Goal: Task Accomplishment & Management: Use online tool/utility

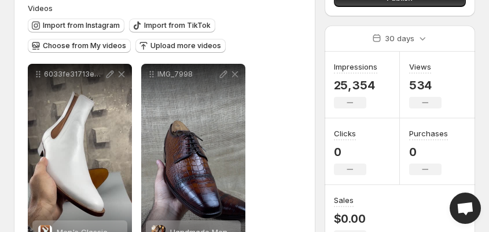
scroll to position [93, 0]
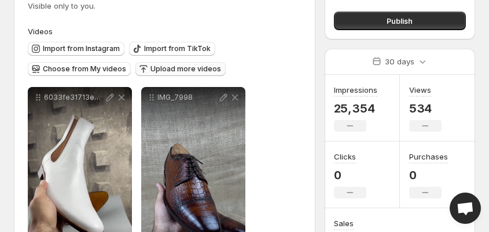
click at [168, 69] on span "Upload more videos" at bounding box center [186, 68] width 71 height 9
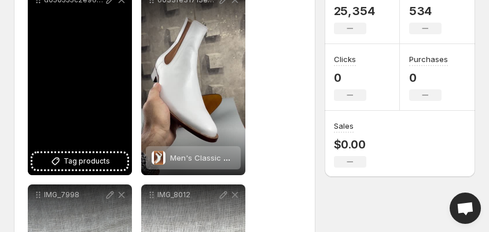
scroll to position [185, 0]
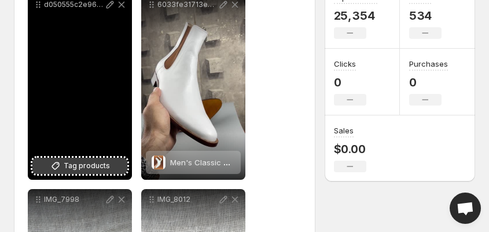
click at [83, 167] on span "Tag products" at bounding box center [87, 166] width 46 height 12
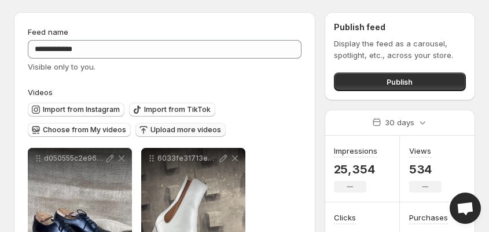
scroll to position [139, 0]
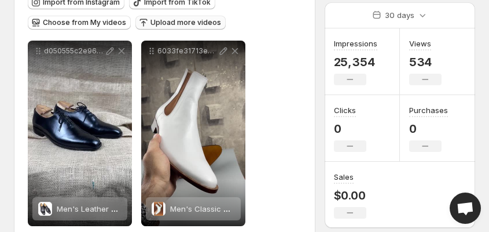
click at [166, 24] on span "Upload more videos" at bounding box center [186, 22] width 71 height 9
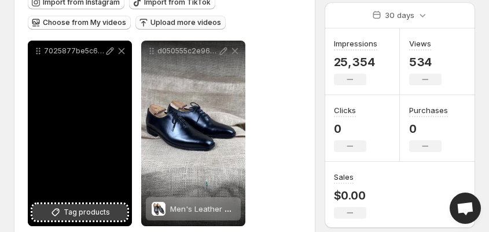
click at [75, 208] on span "Tag products" at bounding box center [87, 212] width 46 height 12
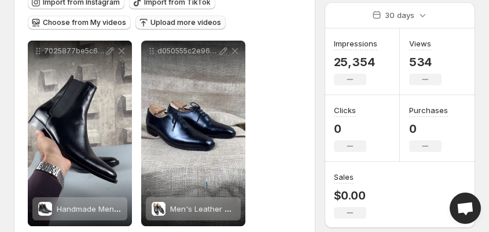
scroll to position [0, 0]
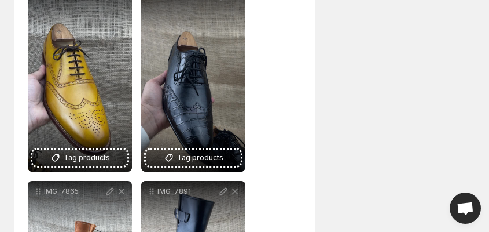
scroll to position [5063, 0]
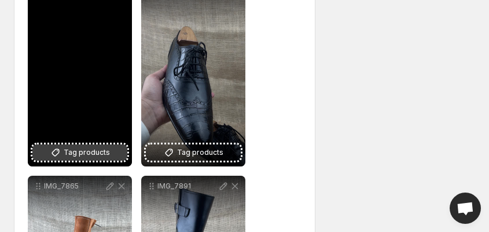
click at [83, 151] on span "Tag products" at bounding box center [87, 153] width 46 height 12
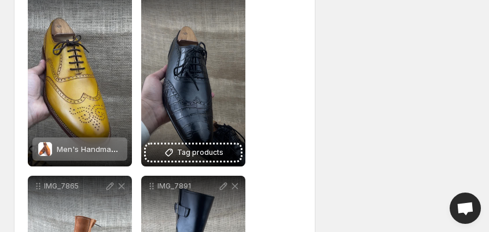
click at [90, 151] on span "Men's Handmade Tan Leather Dress Shoes with Lace-Up Closure" at bounding box center [177, 148] width 240 height 9
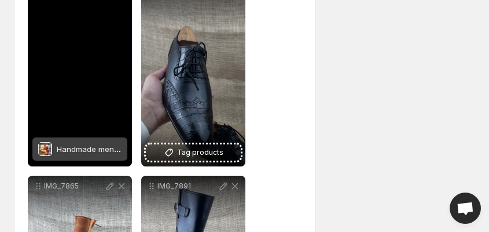
click at [94, 150] on span "Handmade men wingtips brogue dress shoes, Men tan color formal shoes" at bounding box center [192, 148] width 270 height 9
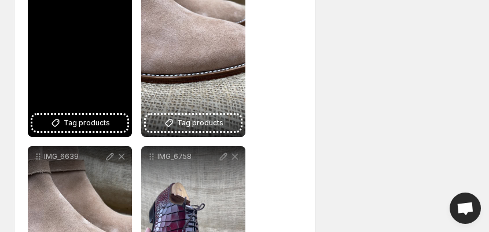
scroll to position [1959, 0]
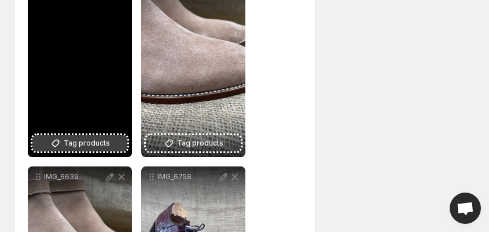
click at [77, 141] on span "Tag products" at bounding box center [87, 143] width 46 height 12
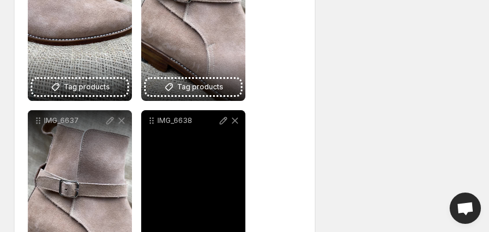
scroll to position [1820, 0]
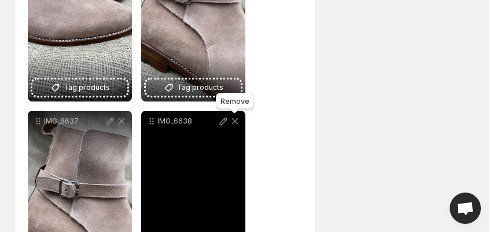
click at [236, 121] on icon at bounding box center [235, 121] width 12 height 12
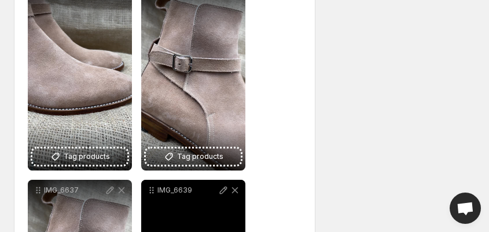
scroll to position [1727, 0]
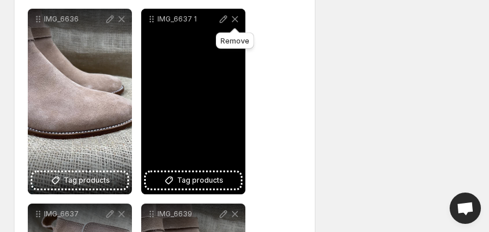
click at [234, 19] on icon at bounding box center [235, 19] width 6 height 6
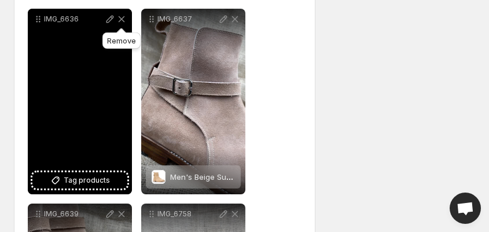
click at [123, 19] on icon at bounding box center [122, 19] width 12 height 12
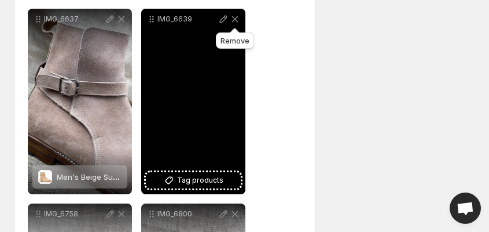
click at [238, 20] on icon at bounding box center [235, 19] width 12 height 12
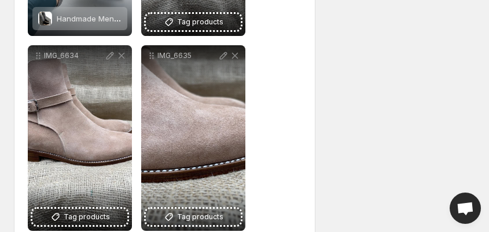
scroll to position [1496, 0]
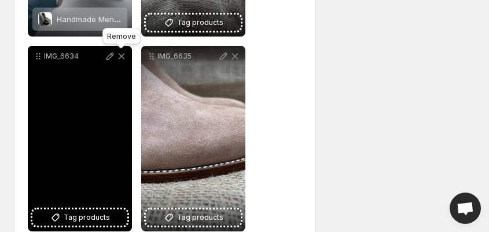
click at [121, 56] on icon at bounding box center [122, 56] width 12 height 12
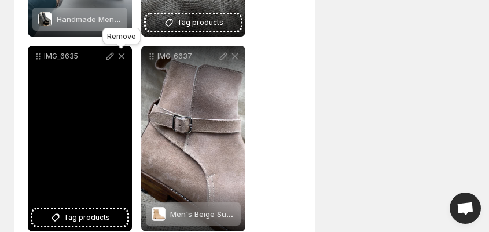
click at [122, 56] on icon at bounding box center [122, 56] width 6 height 6
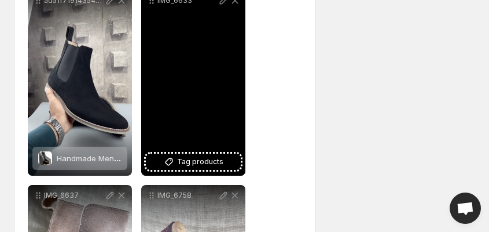
scroll to position [1310, 0]
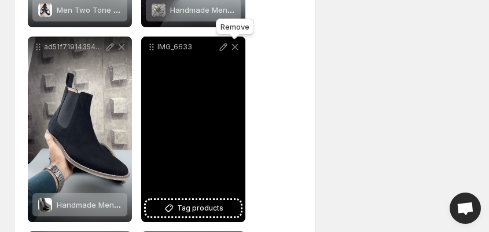
click at [236, 46] on icon at bounding box center [235, 47] width 6 height 6
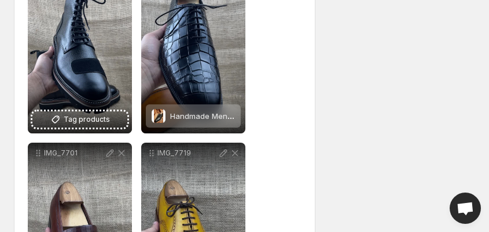
scroll to position [4062, 0]
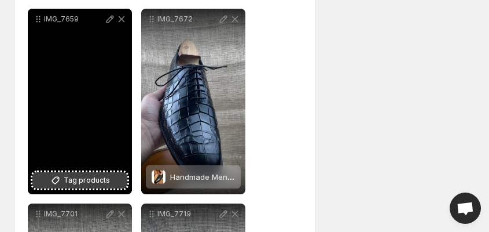
click at [74, 176] on span "Tag products" at bounding box center [87, 180] width 46 height 12
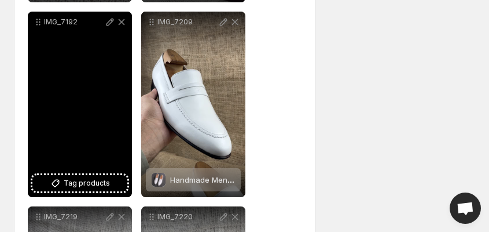
scroll to position [2719, 0]
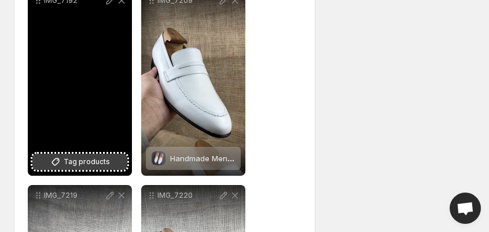
click at [76, 164] on span "Tag products" at bounding box center [87, 162] width 46 height 12
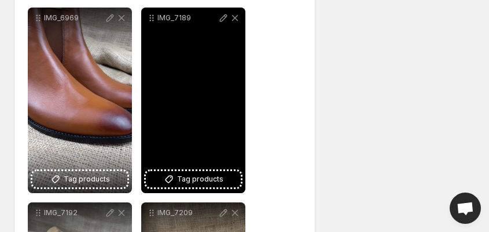
scroll to position [2487, 0]
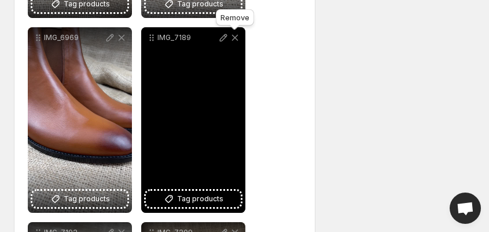
click at [236, 37] on icon at bounding box center [235, 38] width 6 height 6
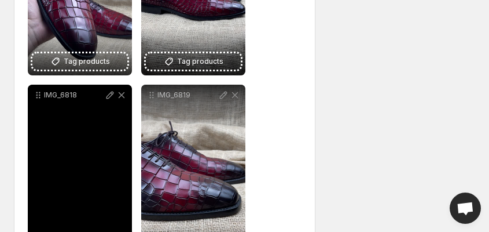
scroll to position [1668, 0]
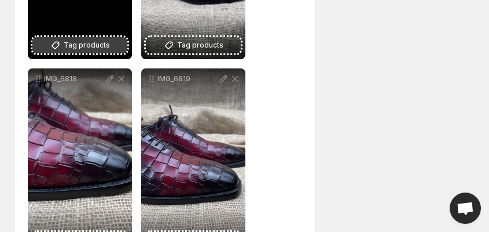
click at [69, 46] on span "Tag products" at bounding box center [87, 45] width 46 height 12
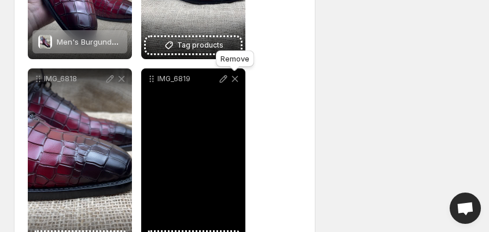
click at [235, 79] on icon at bounding box center [235, 79] width 6 height 6
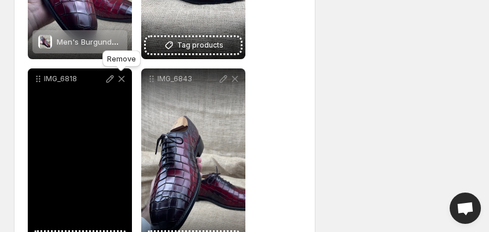
click at [122, 76] on icon at bounding box center [122, 79] width 12 height 12
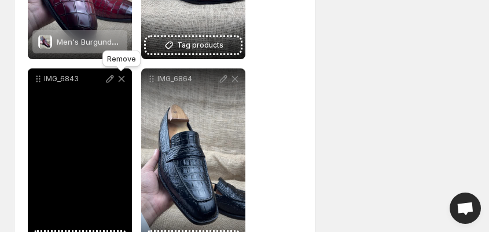
click at [121, 79] on icon at bounding box center [122, 79] width 6 height 6
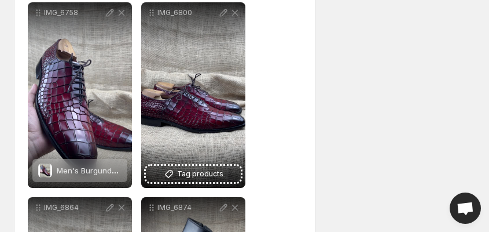
scroll to position [1529, 0]
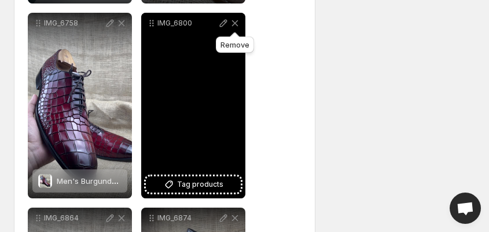
click at [233, 24] on icon at bounding box center [235, 23] width 12 height 12
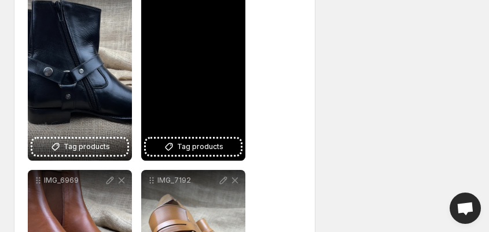
scroll to position [1946, 0]
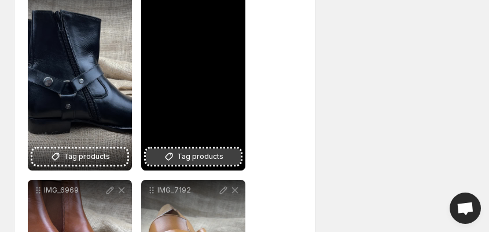
click at [195, 155] on span "Tag products" at bounding box center [200, 157] width 46 height 12
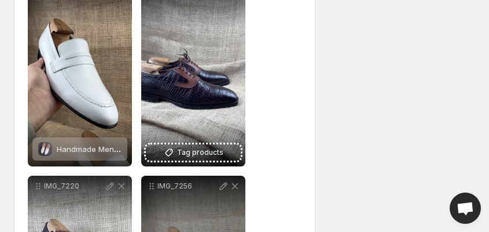
scroll to position [2320, 0]
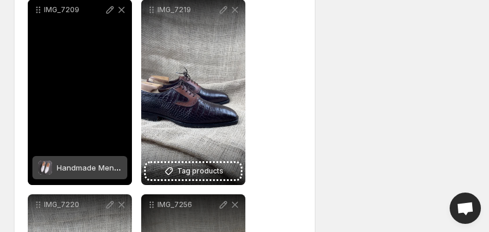
click at [71, 79] on div "IMG_7209" at bounding box center [80, 91] width 104 height 185
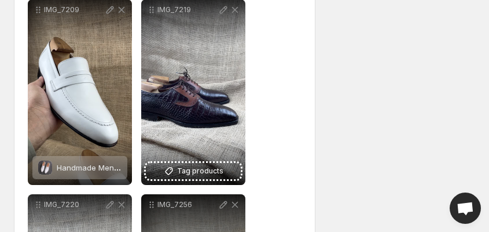
scroll to position [2691, 0]
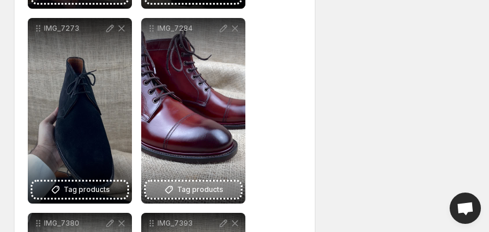
click at [179, 192] on span "Tag products" at bounding box center [200, 190] width 46 height 12
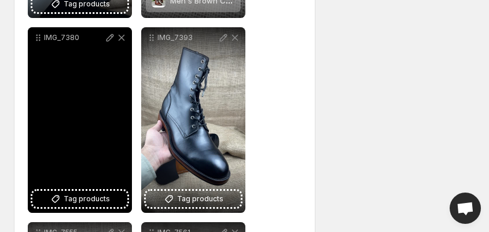
scroll to position [2923, 0]
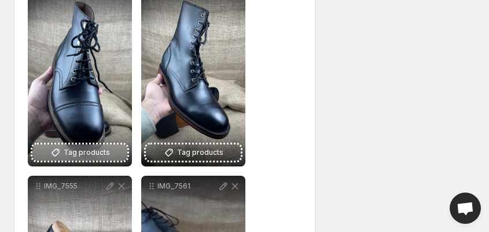
click at [73, 153] on span "Tag products" at bounding box center [87, 153] width 46 height 12
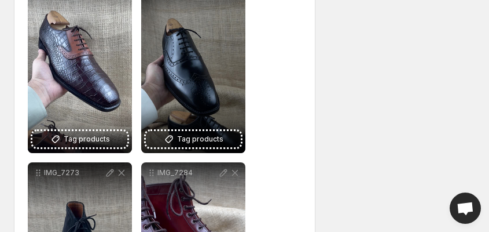
scroll to position [2548, 0]
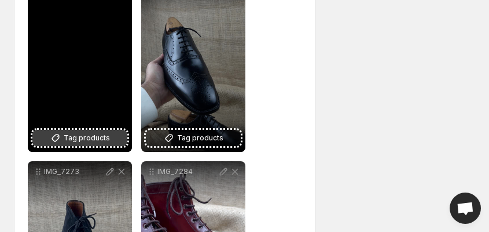
click at [75, 140] on span "Tag products" at bounding box center [87, 138] width 46 height 12
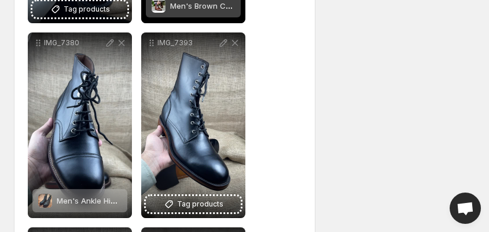
scroll to position [2872, 0]
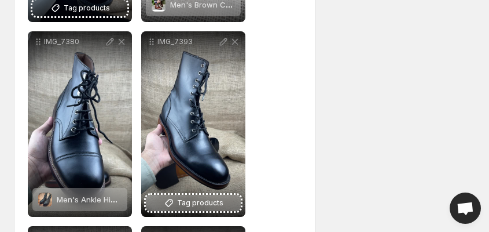
click at [181, 204] on span "Tag products" at bounding box center [200, 203] width 46 height 12
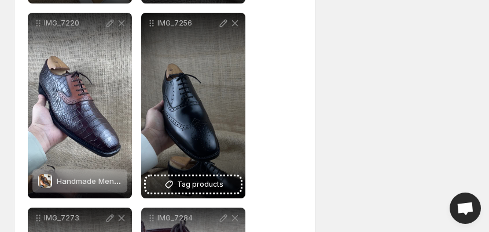
scroll to position [2548, 0]
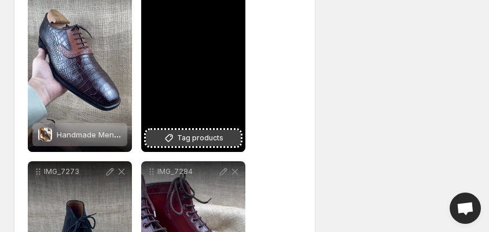
click at [195, 138] on span "Tag products" at bounding box center [200, 138] width 46 height 12
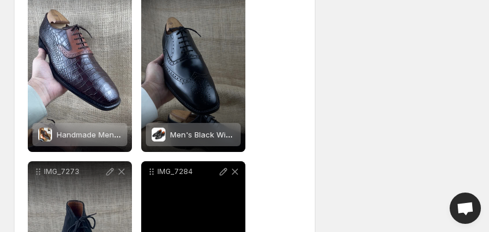
scroll to position [2733, 0]
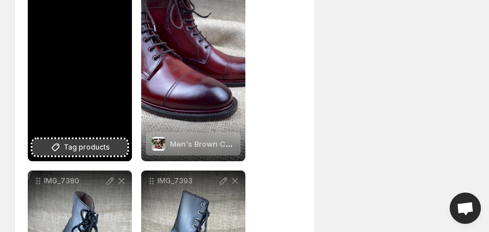
click at [87, 148] on span "Tag products" at bounding box center [87, 147] width 46 height 12
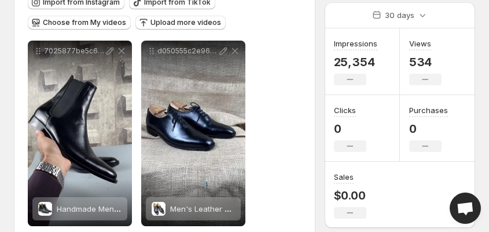
scroll to position [0, 0]
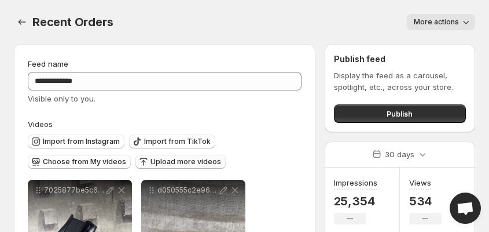
click at [170, 162] on span "Upload more videos" at bounding box center [186, 161] width 71 height 9
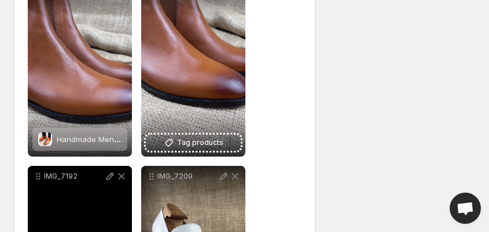
scroll to position [2131, 0]
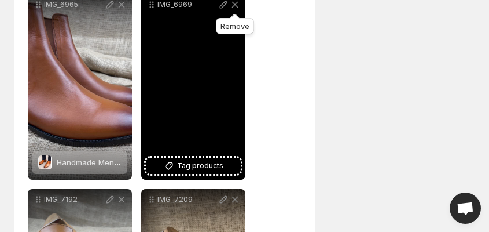
click at [236, 5] on icon at bounding box center [235, 5] width 6 height 6
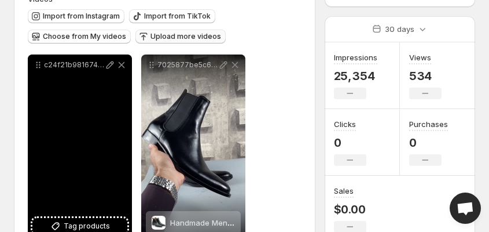
scroll to position [232, 0]
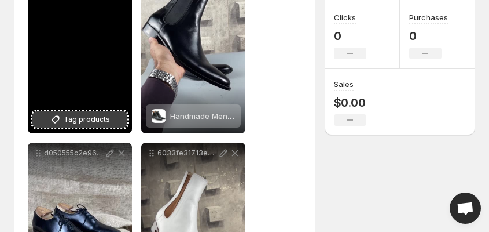
click at [75, 121] on span "Tag products" at bounding box center [87, 119] width 46 height 12
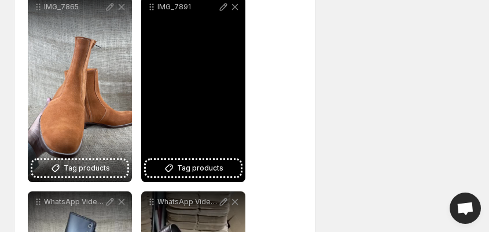
scroll to position [4077, 0]
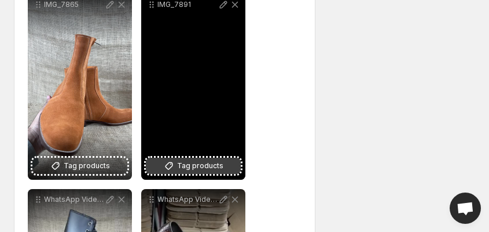
click at [185, 167] on span "Tag products" at bounding box center [200, 166] width 46 height 12
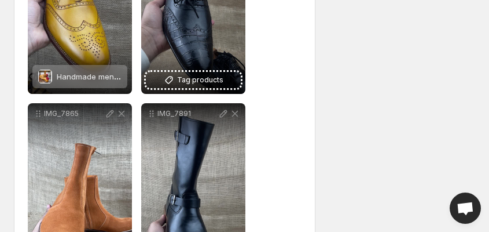
scroll to position [3891, 0]
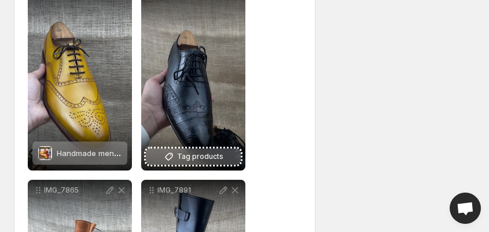
click at [188, 158] on span "Tag products" at bounding box center [200, 157] width 46 height 12
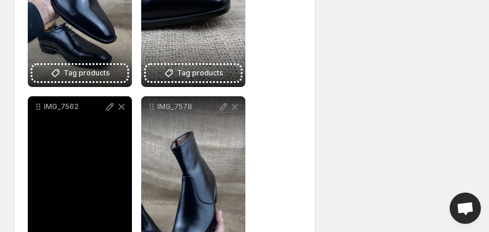
scroll to position [3150, 0]
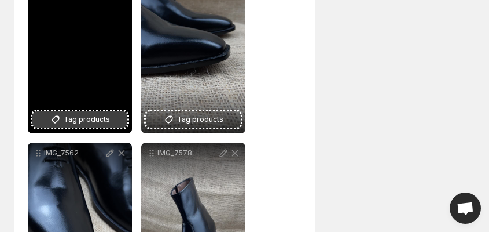
click at [82, 120] on span "Tag products" at bounding box center [87, 119] width 46 height 12
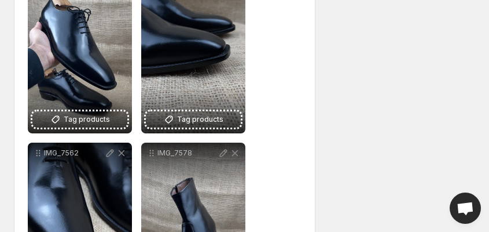
scroll to position [3058, 0]
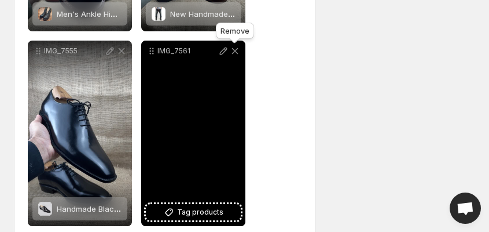
click at [234, 52] on icon at bounding box center [235, 51] width 6 height 6
click at [235, 51] on icon at bounding box center [235, 51] width 6 height 6
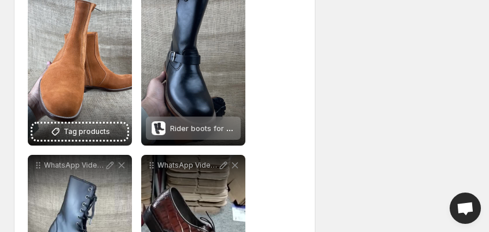
scroll to position [3938, 0]
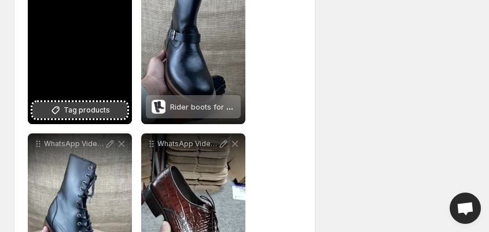
click at [76, 112] on span "Tag products" at bounding box center [87, 110] width 46 height 12
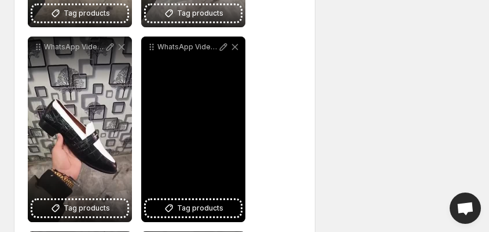
scroll to position [6805, 0]
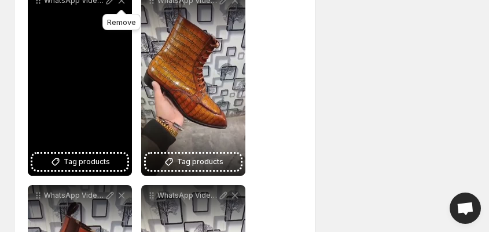
click at [122, 1] on icon at bounding box center [122, 1] width 12 height 12
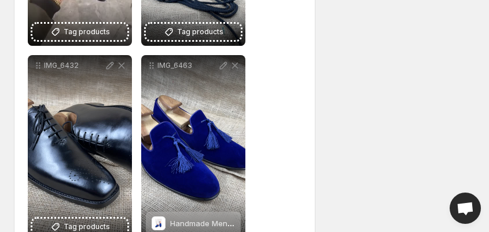
scroll to position [7175, 0]
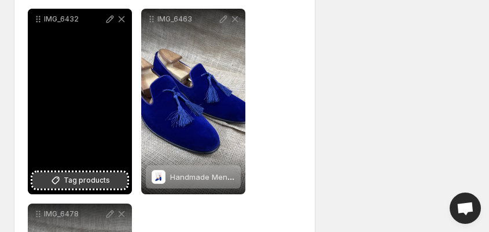
click at [69, 178] on span "Tag products" at bounding box center [87, 180] width 46 height 12
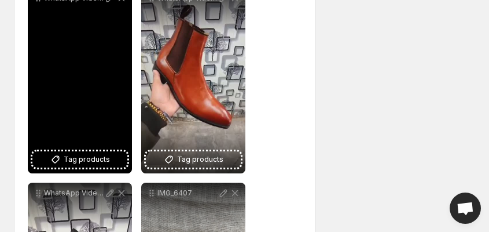
scroll to position [6764, 0]
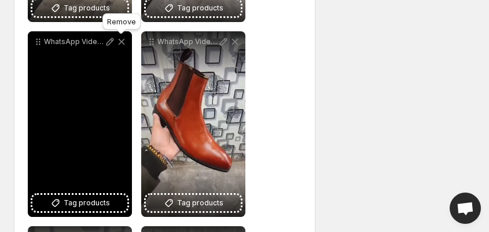
click at [120, 41] on icon at bounding box center [122, 42] width 6 height 6
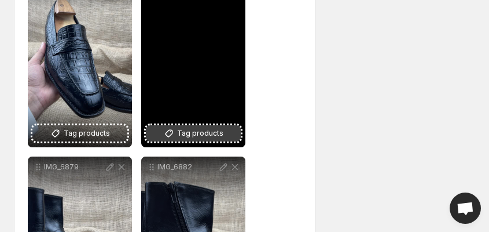
scroll to position [1760, 0]
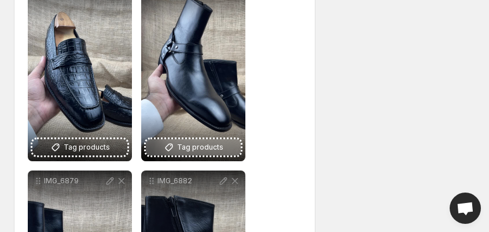
click at [189, 149] on span "Tag products" at bounding box center [200, 147] width 46 height 12
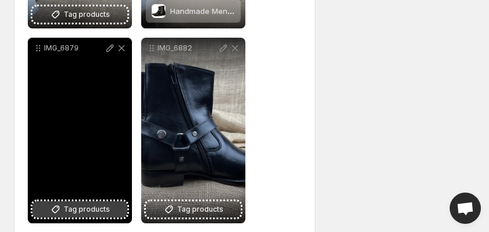
scroll to position [1939, 0]
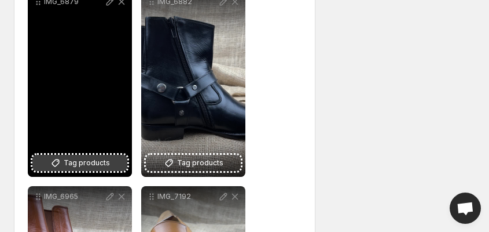
click at [76, 164] on span "Tag products" at bounding box center [87, 163] width 46 height 12
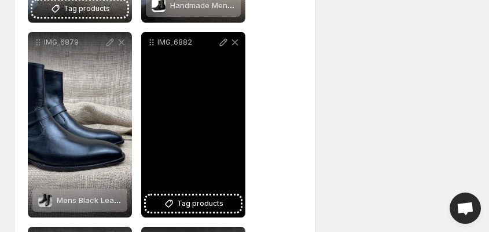
scroll to position [1899, 0]
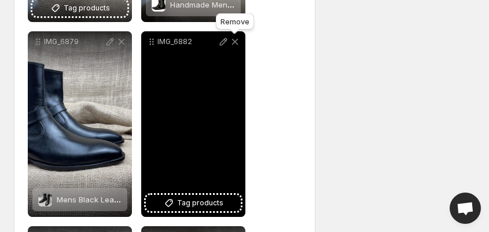
click at [234, 43] on icon at bounding box center [235, 42] width 6 height 6
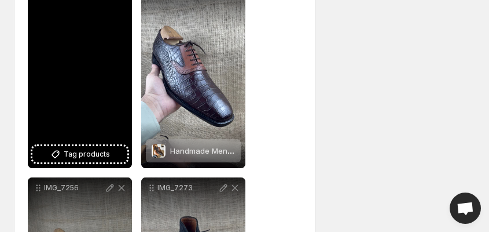
scroll to position [2316, 0]
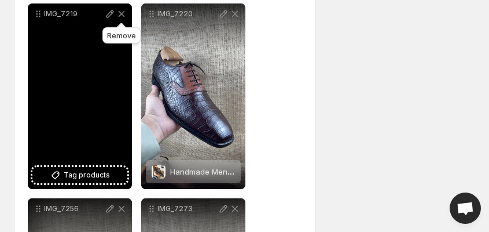
click at [120, 14] on icon at bounding box center [122, 14] width 6 height 6
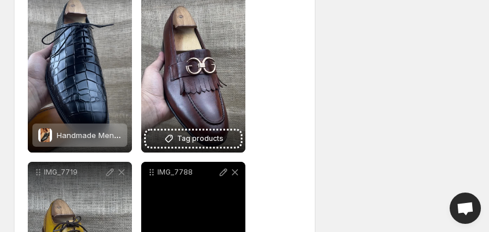
scroll to position [3289, 0]
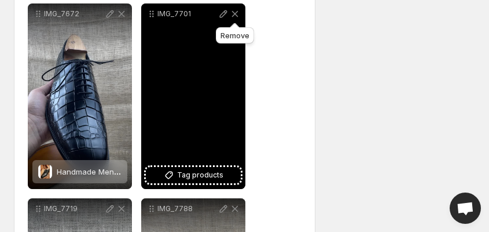
click at [236, 14] on icon at bounding box center [235, 14] width 6 height 6
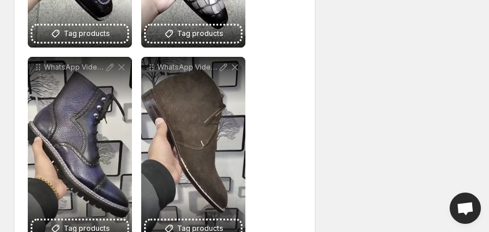
scroll to position [5605, 0]
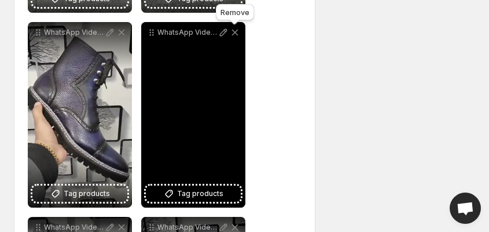
click at [235, 32] on icon at bounding box center [235, 33] width 6 height 6
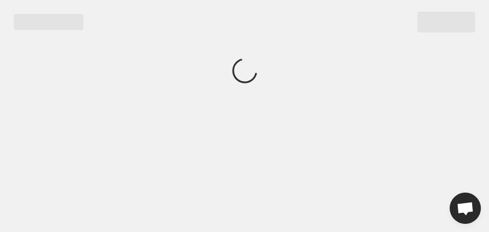
scroll to position [0, 0]
